Goal: Information Seeking & Learning: Understand process/instructions

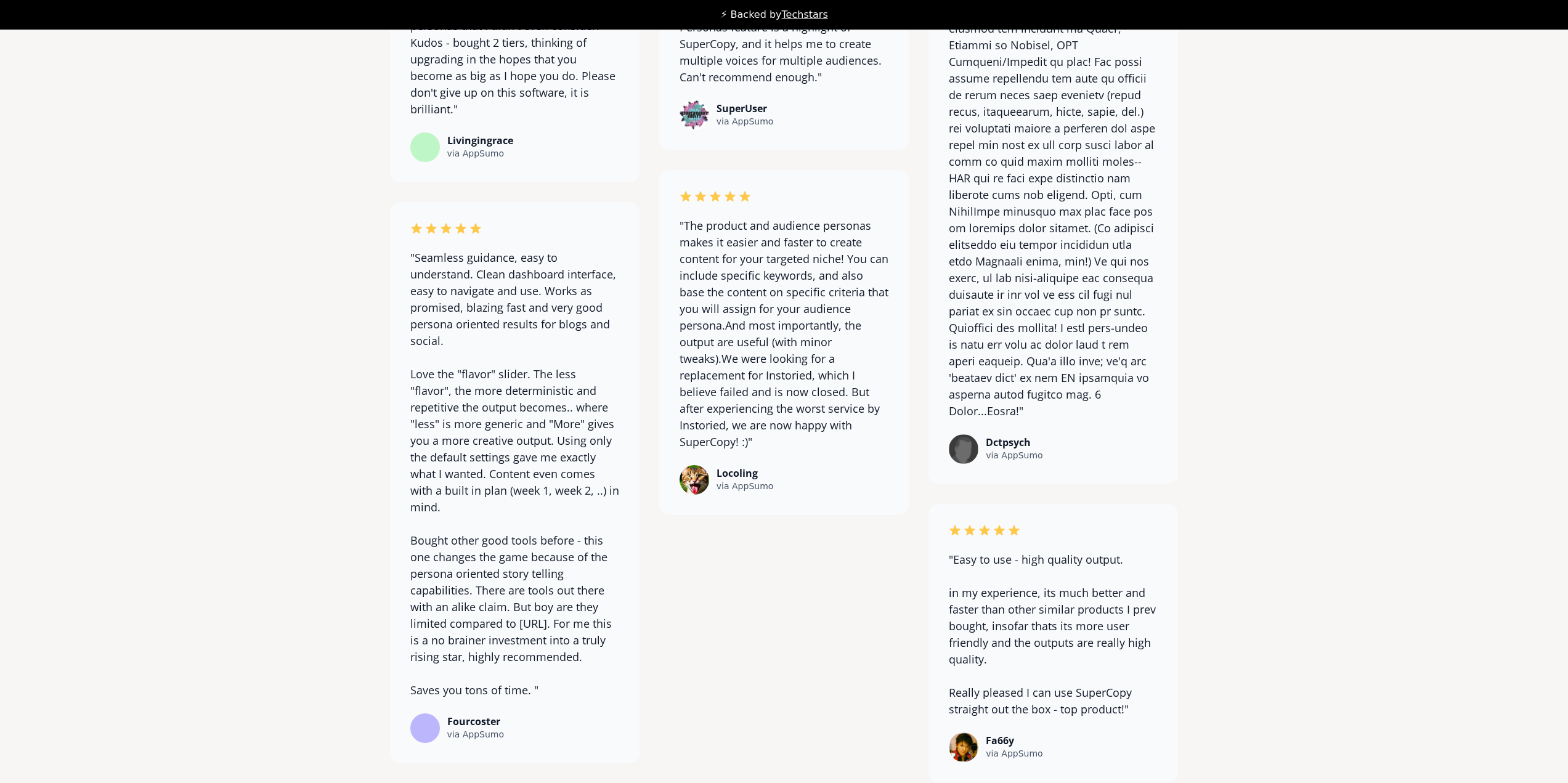
scroll to position [9562, 0]
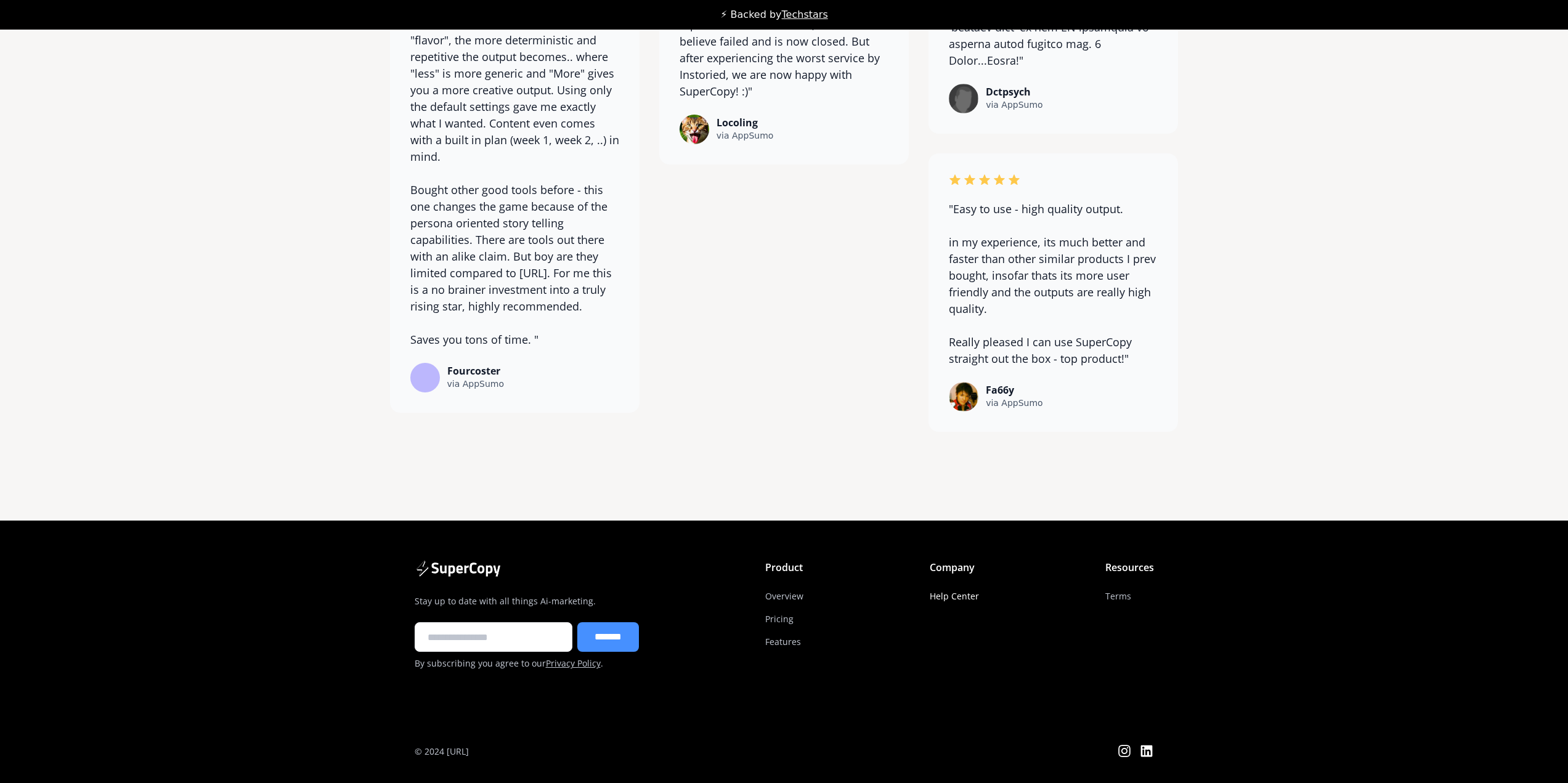
click at [965, 597] on link "Help Center" at bounding box center [953, 596] width 49 height 23
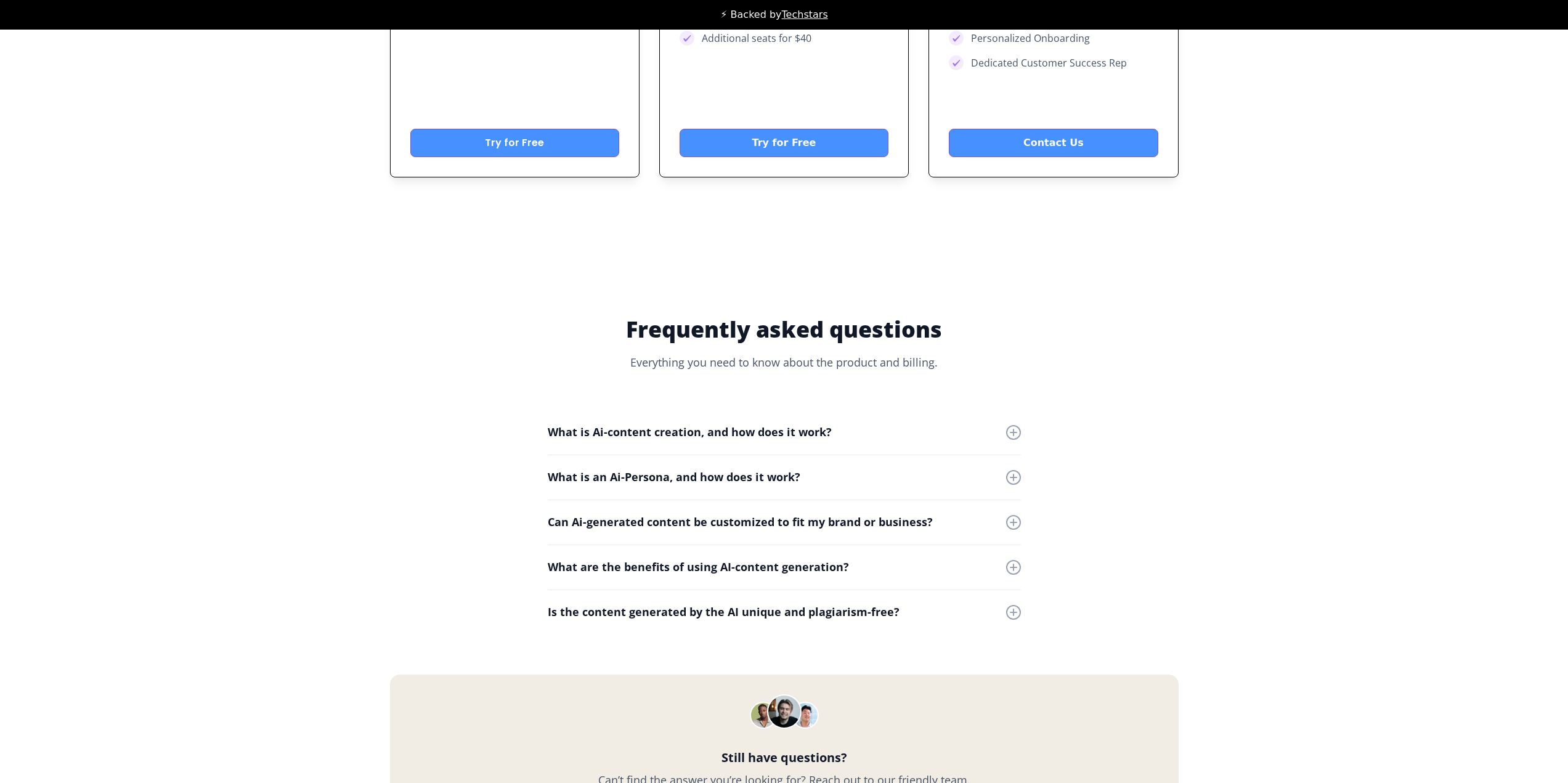
scroll to position [5127, 0]
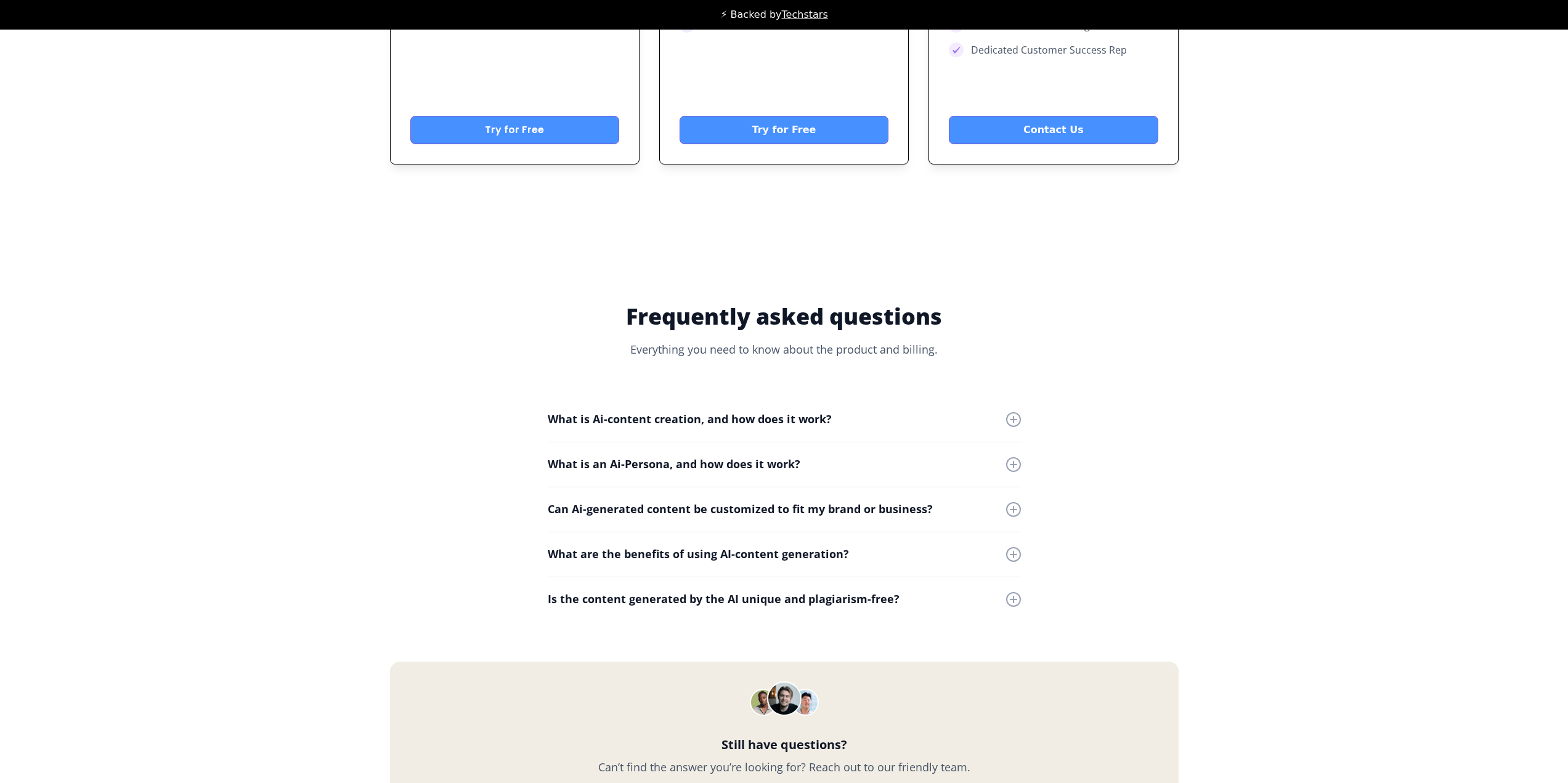
click at [706, 427] on div "What is Ai-content creation, and how does it work?" at bounding box center [784, 419] width 473 height 44
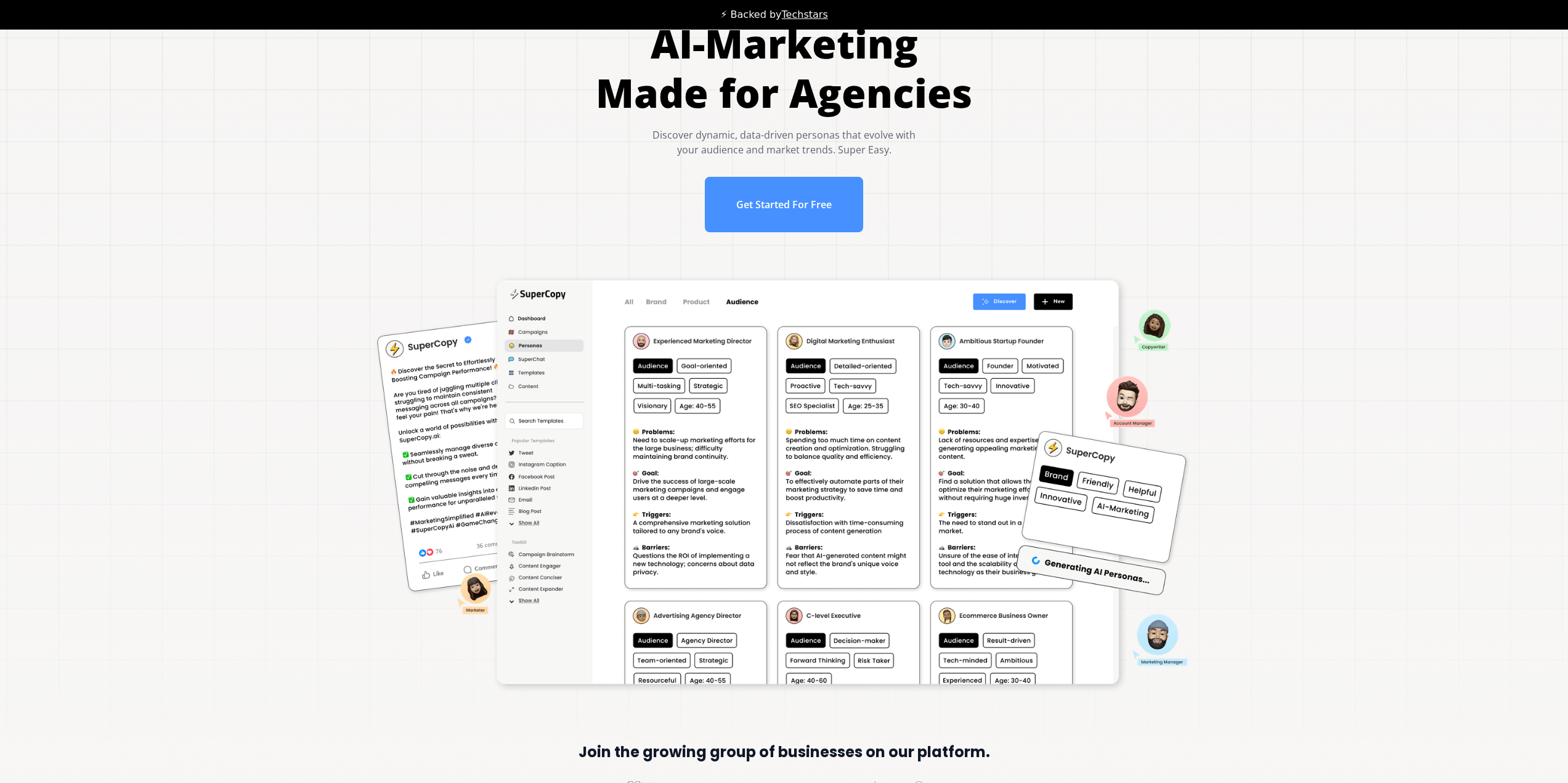
scroll to position [0, 0]
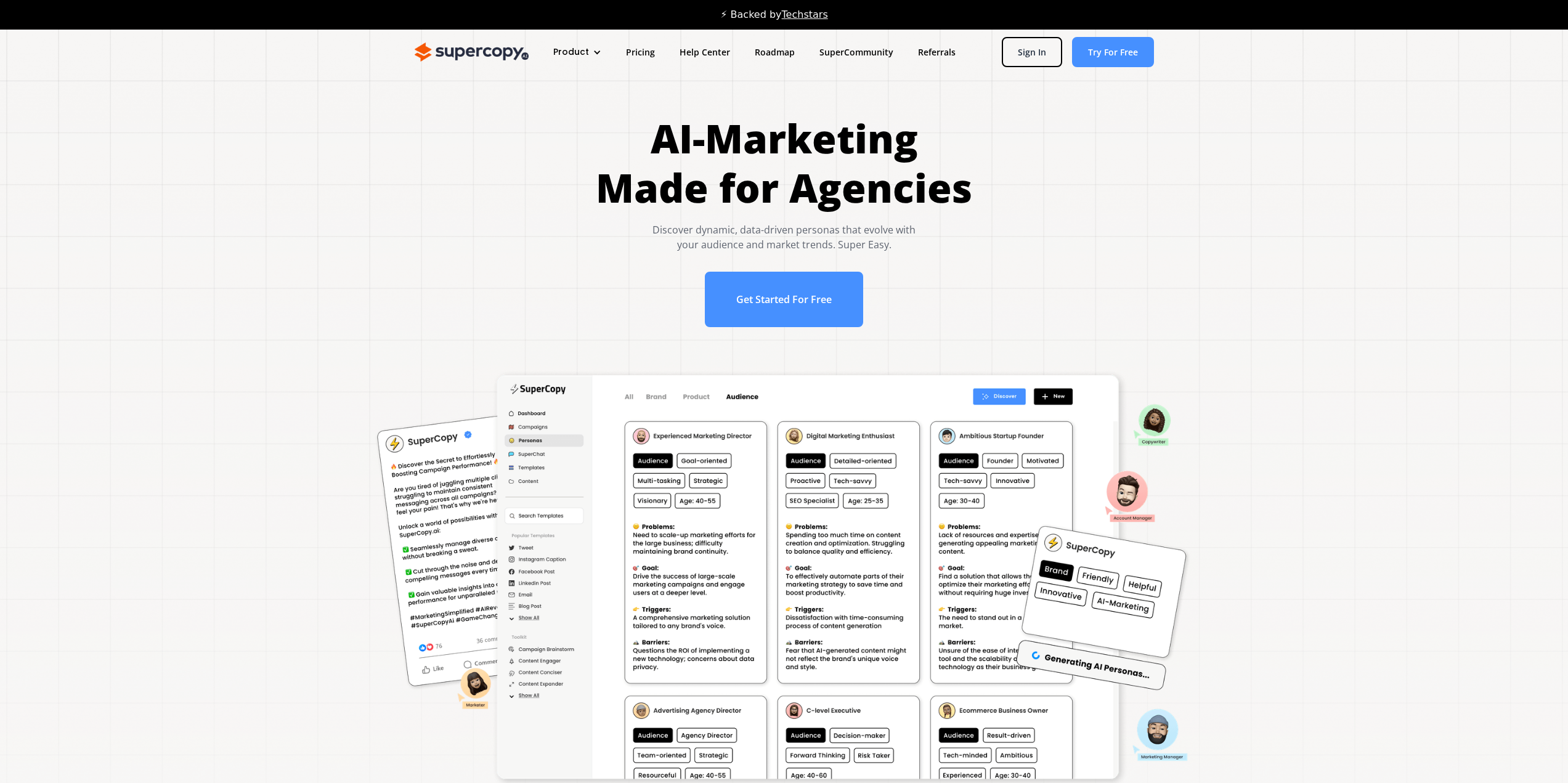
click at [601, 52] on div "Product" at bounding box center [577, 52] width 73 height 23
click at [594, 89] on link "Overview" at bounding box center [600, 92] width 99 height 23
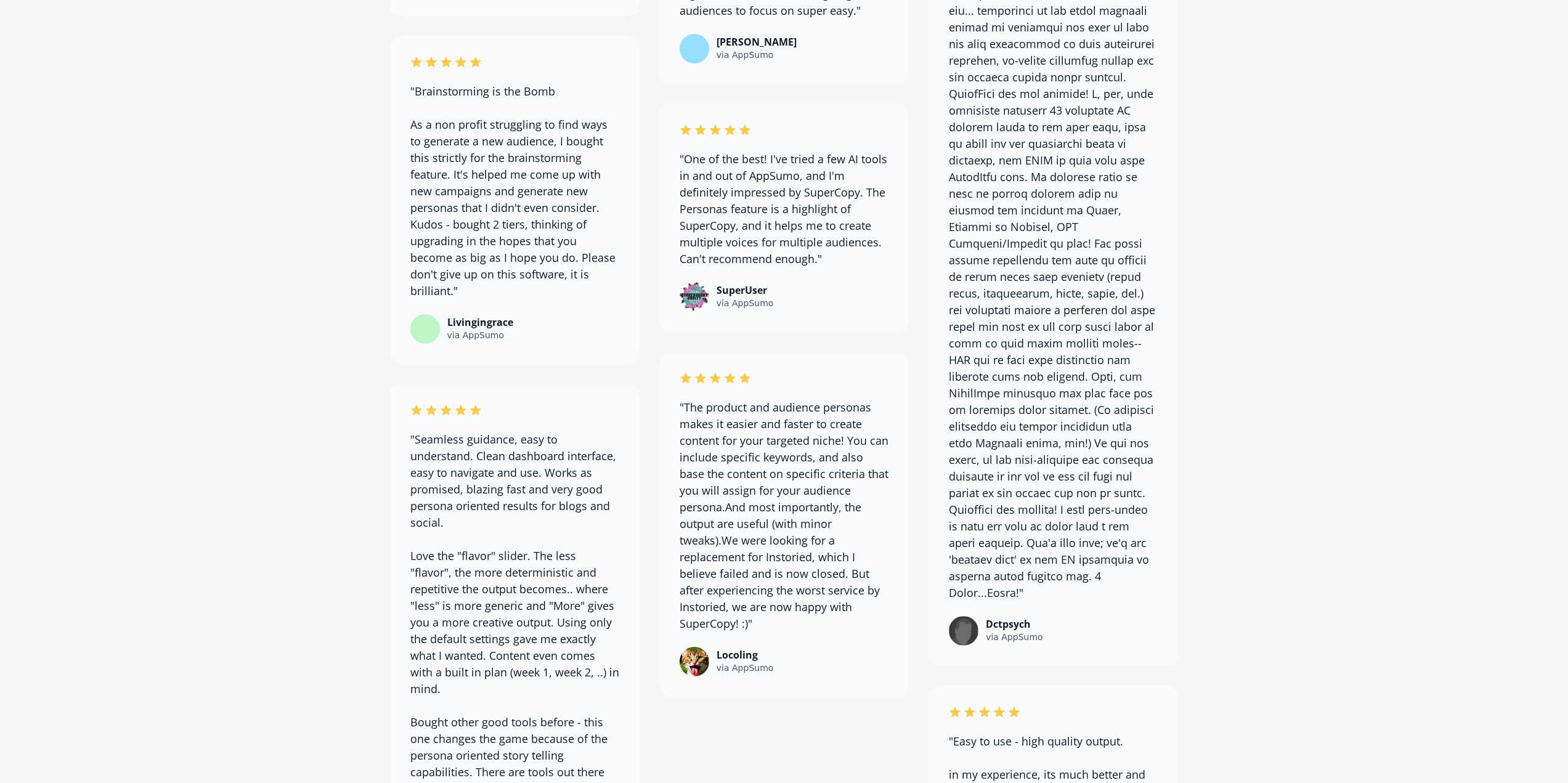
scroll to position [9612, 0]
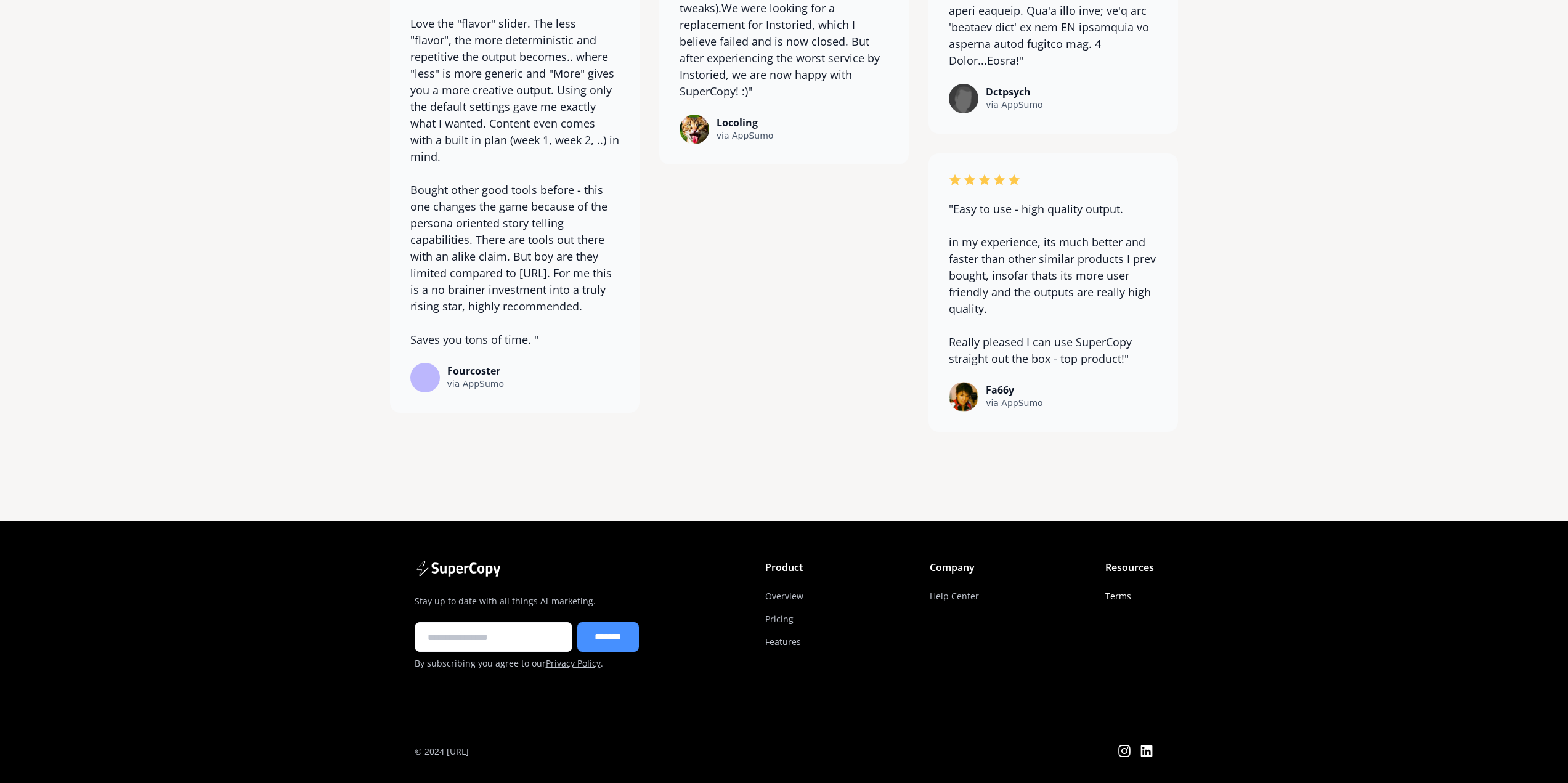
click at [1119, 591] on link "Terms" at bounding box center [1118, 596] width 26 height 23
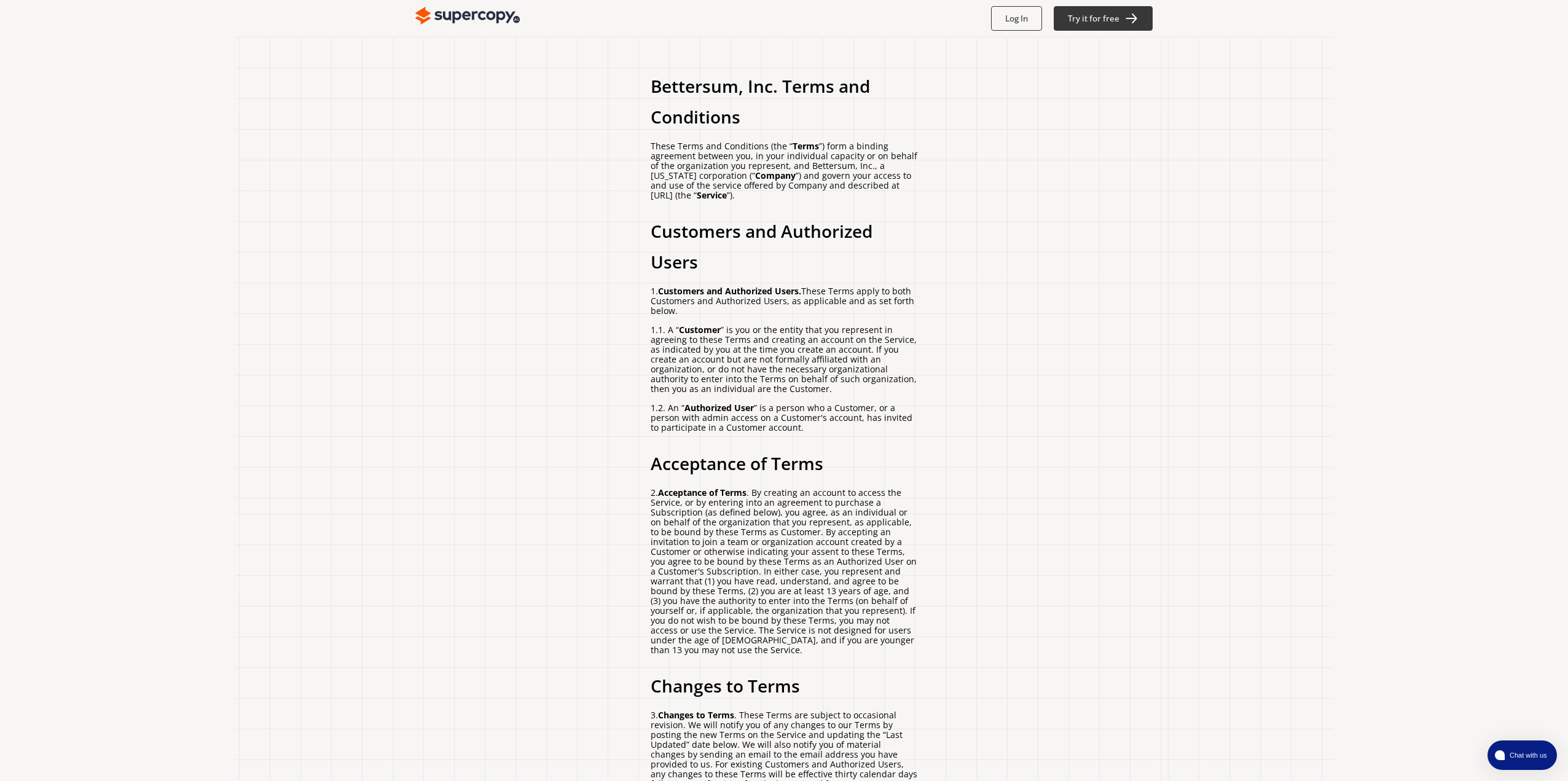
scroll to position [430, 0]
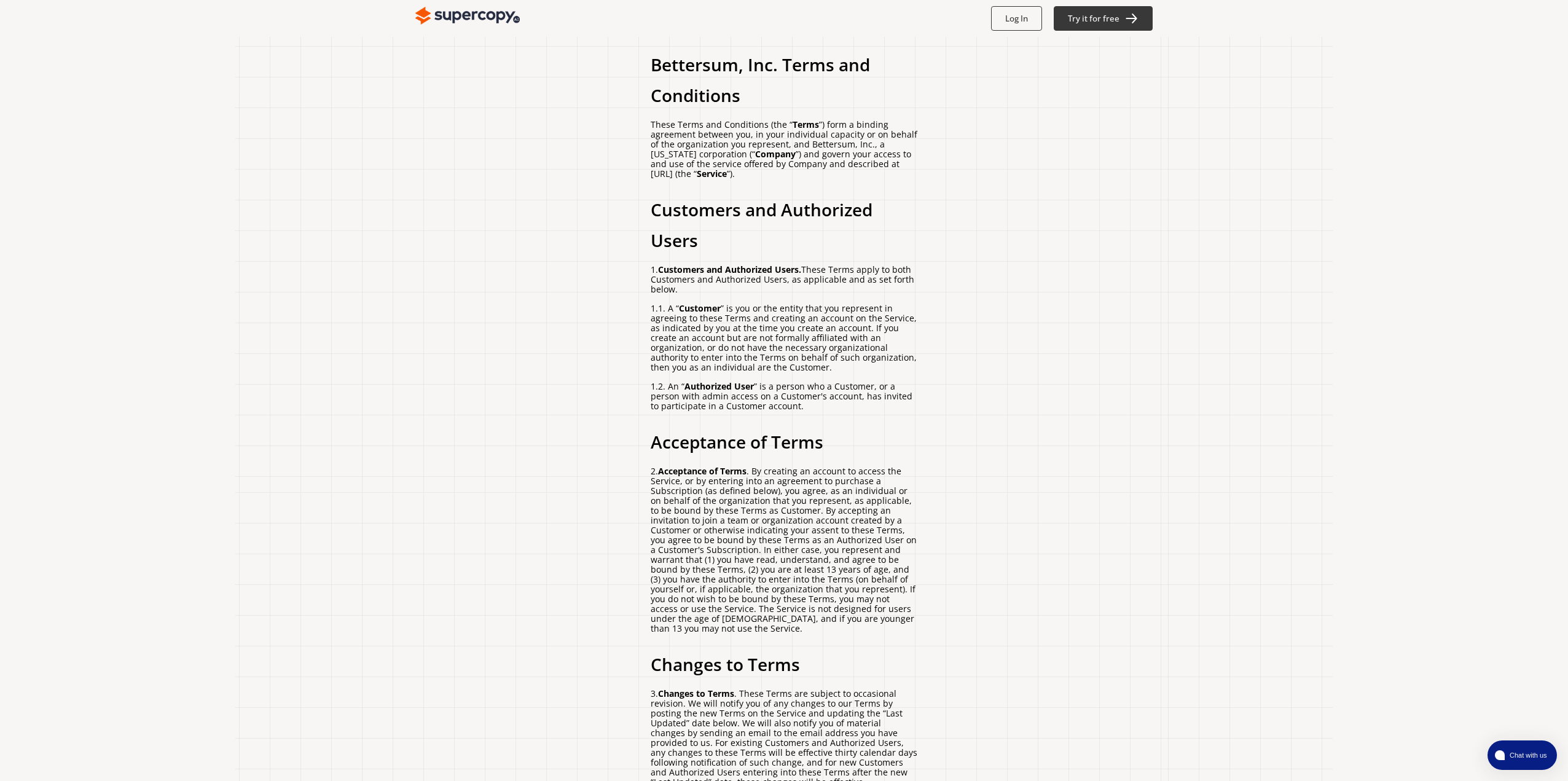
scroll to position [0, 0]
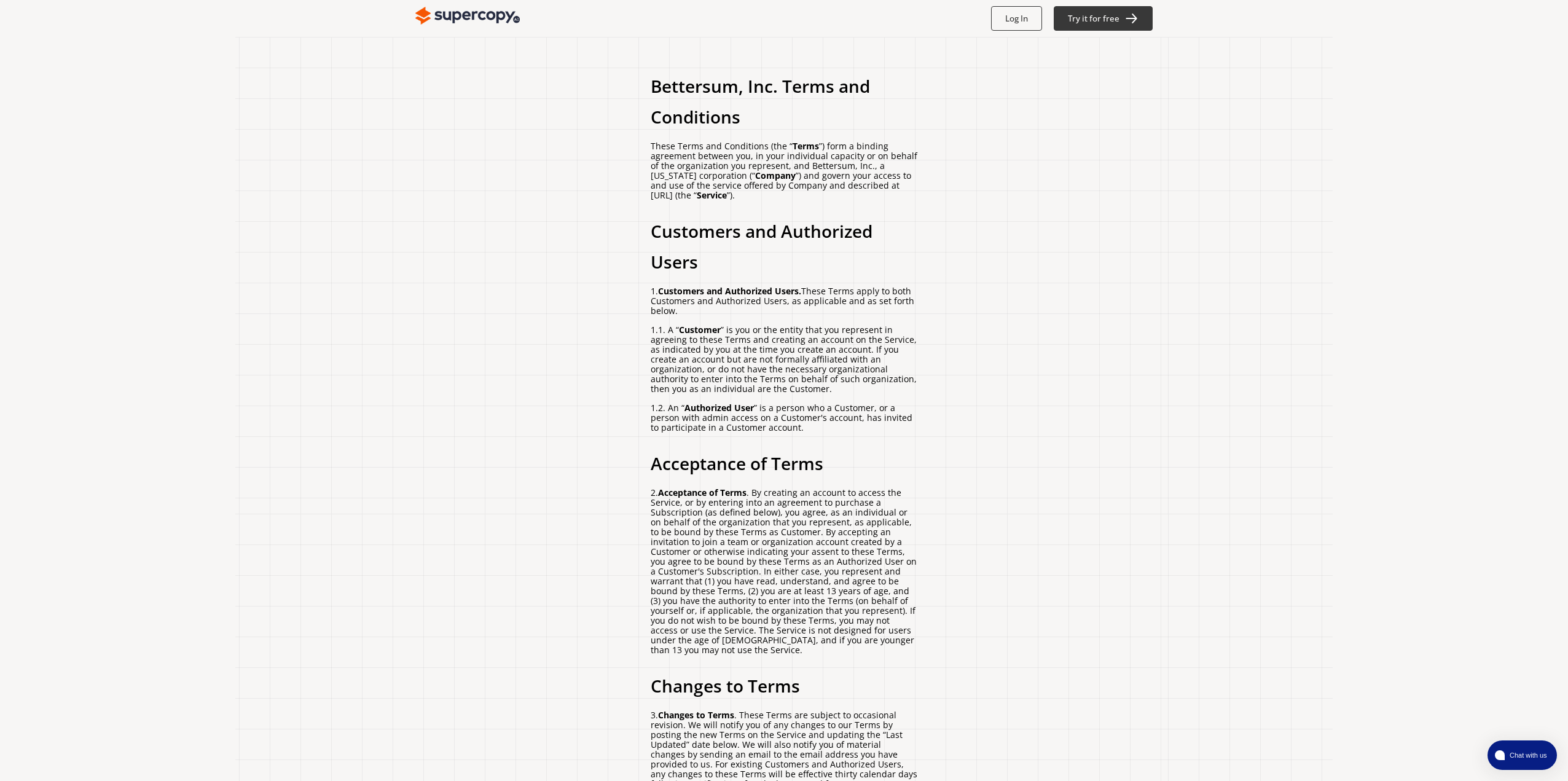
click at [812, 167] on p "These Terms and Conditions (the “ Terms ”) form a binding agreement between you…" at bounding box center [784, 170] width 266 height 59
drag, startPoint x: 807, startPoint y: 166, endPoint x: 867, endPoint y: 168, distance: 60.0
click at [867, 168] on p "These Terms and Conditions (the “ Terms ”) form a binding agreement between you…" at bounding box center [784, 170] width 266 height 59
copy p "Bettersum, Inc."
